Goal: Check status: Check status

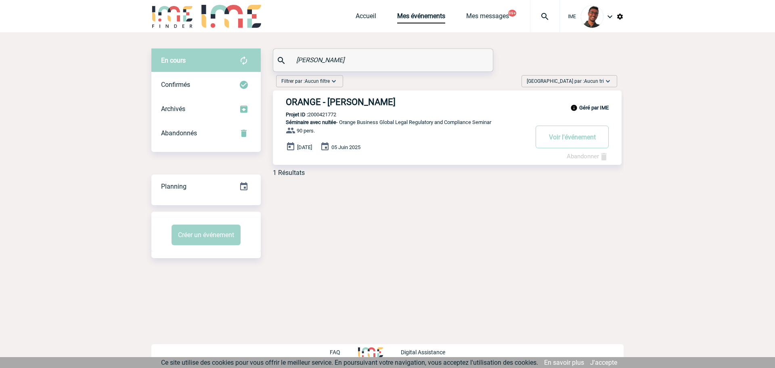
drag, startPoint x: 281, startPoint y: 57, endPoint x: 263, endPoint y: 56, distance: 18.6
click at [263, 56] on div "En cours En cours Confirmés Archivés Abandonnés En cours Confirmés Archivés Aba…" at bounding box center [387, 115] width 472 height 134
drag, startPoint x: 345, startPoint y: 64, endPoint x: 279, endPoint y: 58, distance: 66.8
click at [279, 58] on div "tanem" at bounding box center [382, 60] width 219 height 23
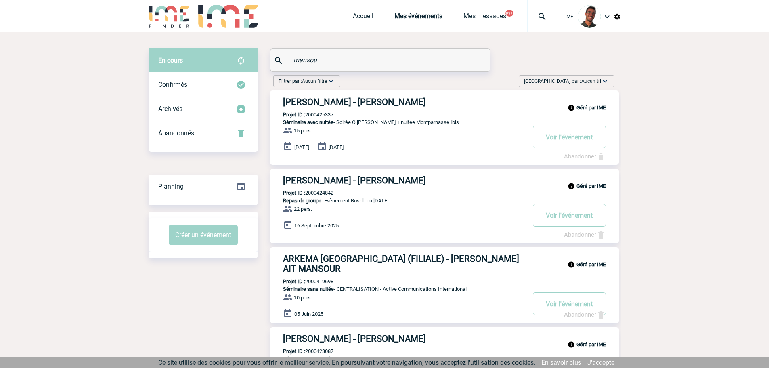
type input "mansou"
click at [324, 110] on div "Géré par IME ELM LEBLANC - Fatiha MANSOUR Projet ID : 2000425337 Séminaire avec…" at bounding box center [444, 127] width 349 height 74
click at [323, 113] on p "Projet ID : 2000425337" at bounding box center [301, 114] width 63 height 6
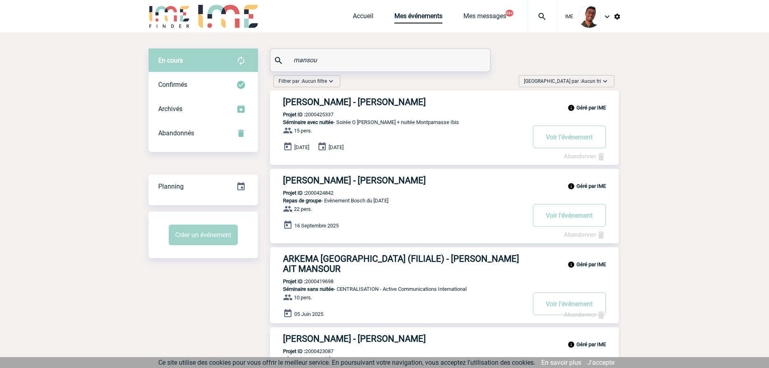
click at [323, 113] on p "Projet ID : 2000425337" at bounding box center [301, 114] width 63 height 6
click at [331, 100] on h3 "ELM LEBLANC - Fatiha MANSOUR" at bounding box center [404, 102] width 242 height 10
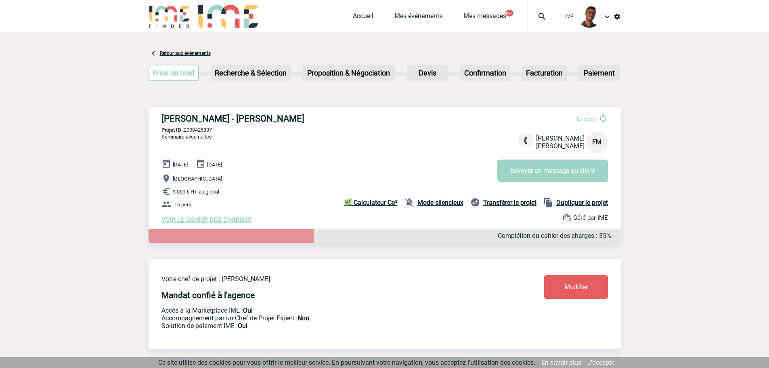
click at [150, 28] on div at bounding box center [169, 17] width 42 height 34
click at [159, 23] on img at bounding box center [169, 16] width 42 height 23
